Goal: Check status: Check status

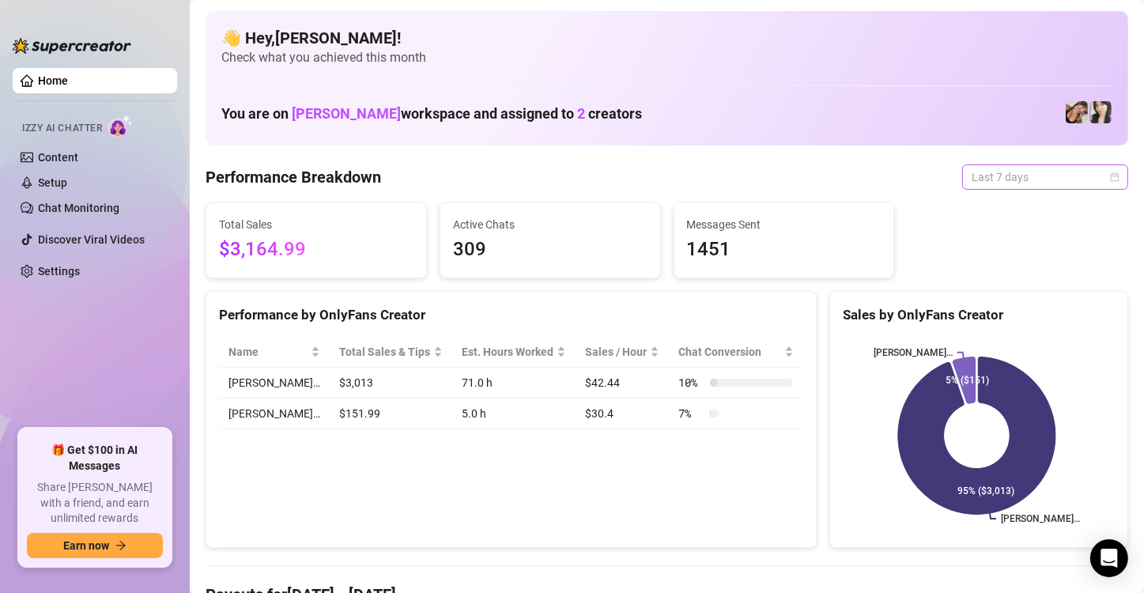
click at [1062, 170] on span "Last 7 days" at bounding box center [1044, 177] width 147 height 24
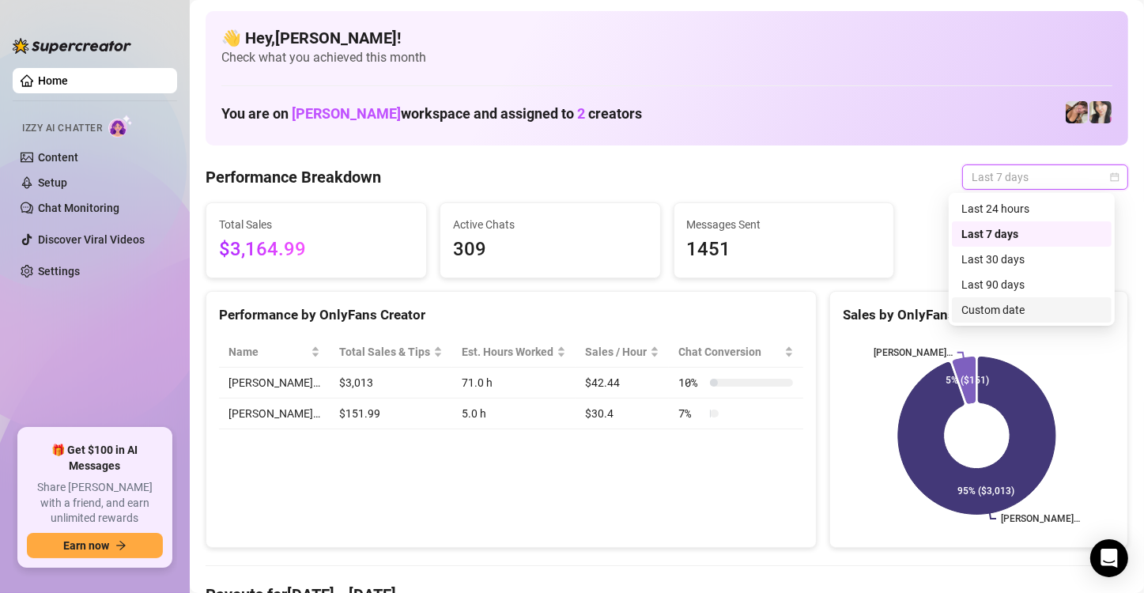
click at [1006, 319] on div "Custom date" at bounding box center [1032, 309] width 160 height 25
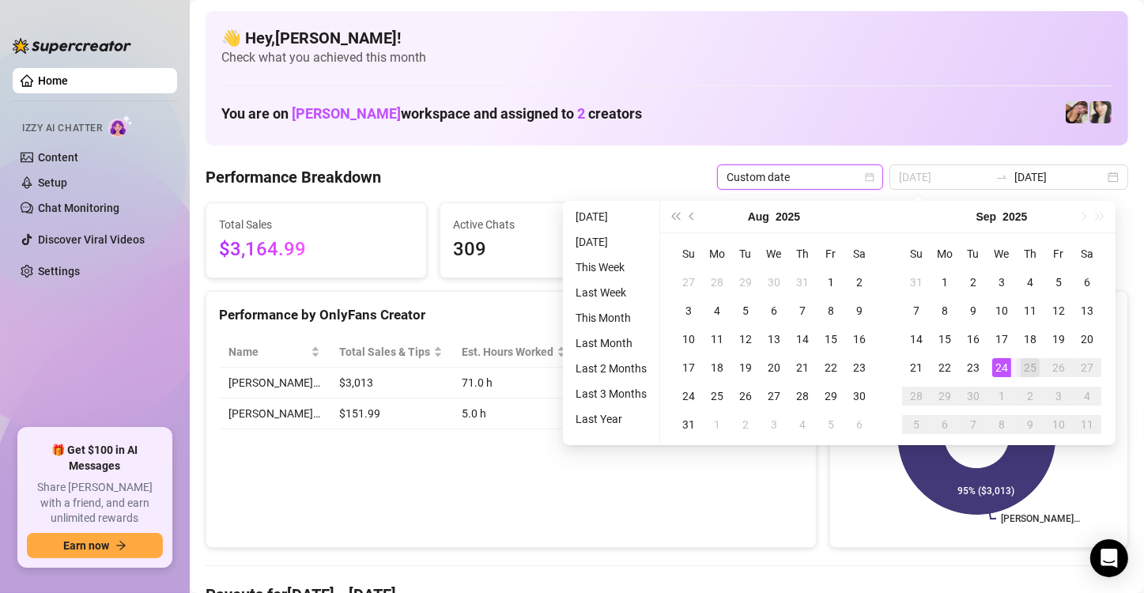
type input "[DATE]"
click at [1005, 372] on div "24" at bounding box center [1001, 367] width 19 height 19
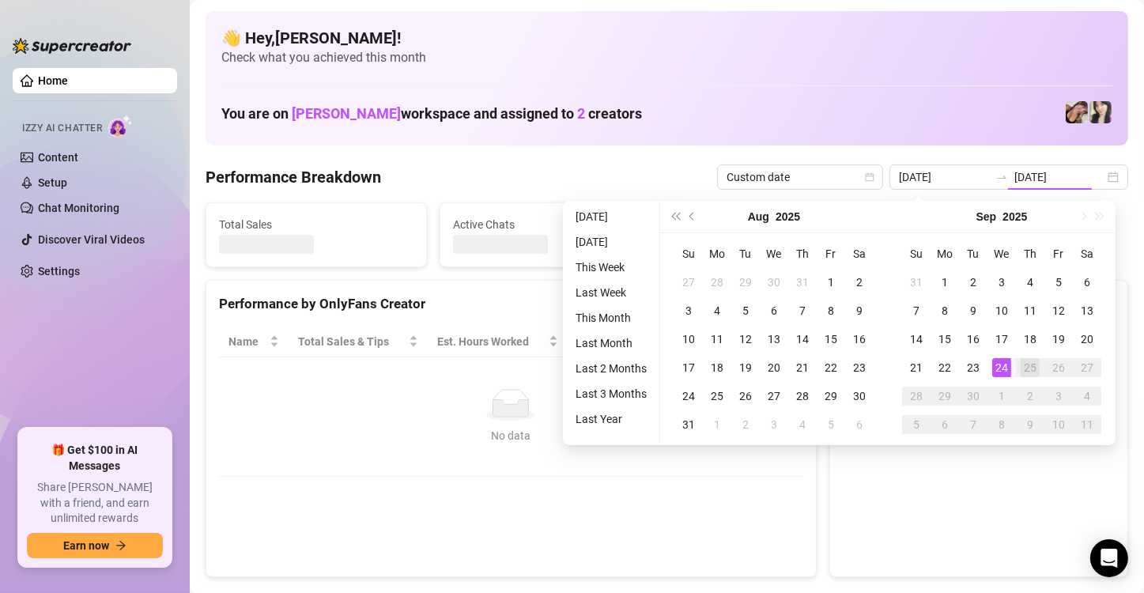
type input "[DATE]"
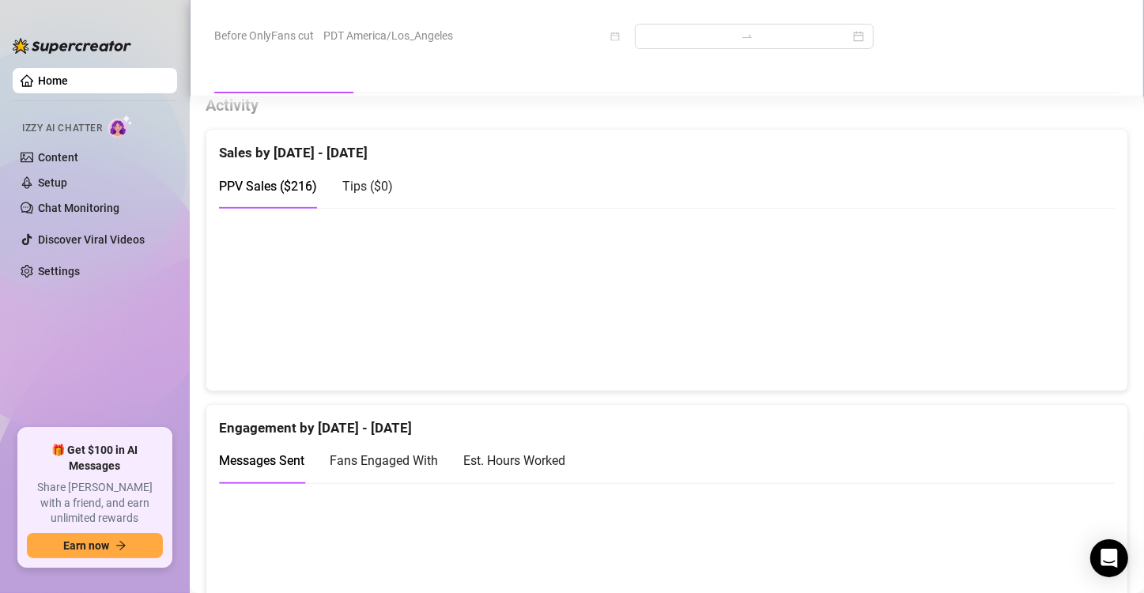
scroll to position [780, 0]
